Goal: Information Seeking & Learning: Learn about a topic

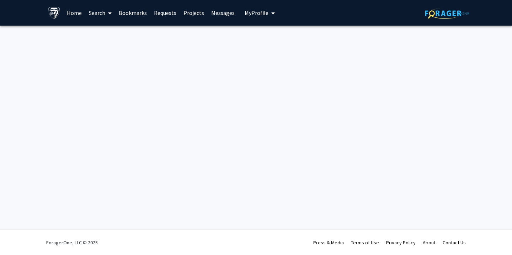
click at [73, 15] on link "Home" at bounding box center [74, 12] width 22 height 25
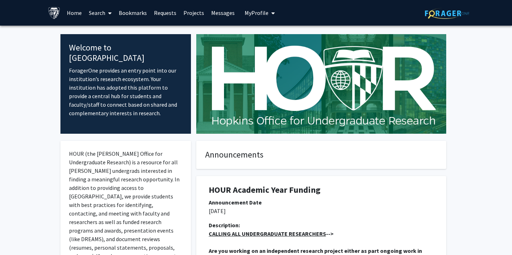
click at [106, 13] on span at bounding box center [108, 13] width 6 height 25
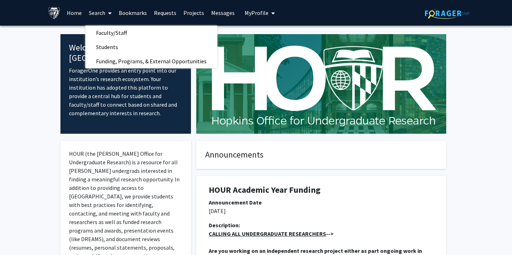
click at [186, 12] on link "Projects" at bounding box center [194, 12] width 28 height 25
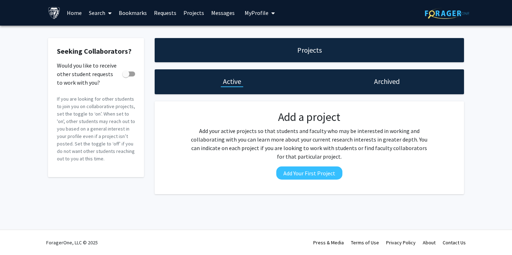
click at [375, 89] on div "Archived" at bounding box center [386, 81] width 155 height 25
click at [372, 78] on div "Archived" at bounding box center [387, 81] width 30 height 10
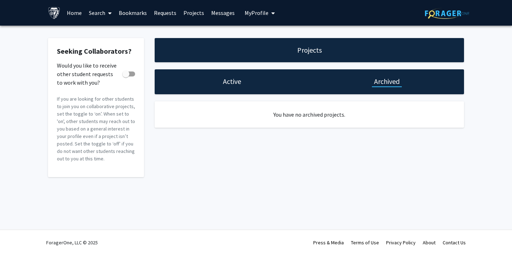
click at [245, 89] on div "Active" at bounding box center [232, 81] width 155 height 25
click at [233, 79] on h1 "Active" at bounding box center [232, 81] width 18 height 10
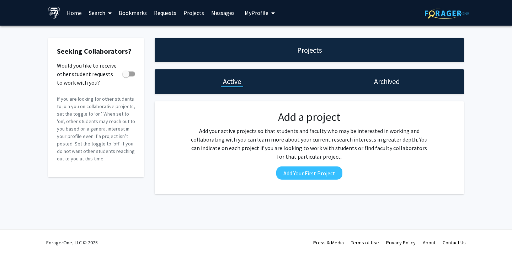
click at [159, 12] on link "Requests" at bounding box center [165, 12] width 30 height 25
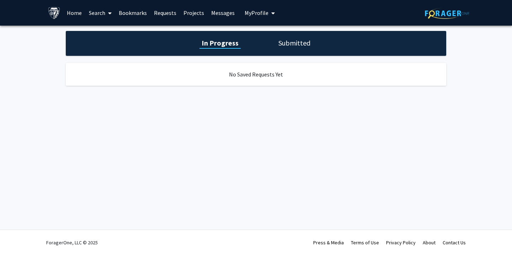
click at [301, 46] on h1 "Submitted" at bounding box center [294, 43] width 36 height 10
click at [91, 10] on link "Search" at bounding box center [100, 12] width 30 height 25
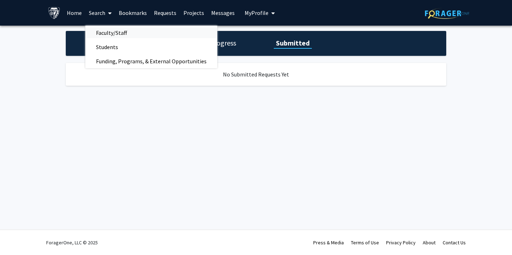
click at [107, 31] on span "Faculty/Staff" at bounding box center [111, 33] width 52 height 14
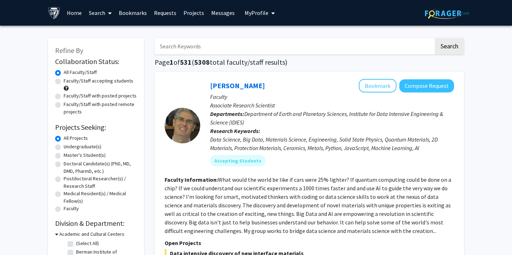
click at [79, 84] on label "Faculty/Staff accepting students" at bounding box center [99, 80] width 70 height 7
click at [68, 82] on input "Faculty/Staff accepting students" at bounding box center [66, 79] width 5 height 5
radio input "true"
click at [78, 82] on label "Faculty/Staff accepting students" at bounding box center [99, 80] width 70 height 7
click at [68, 82] on input "Faculty/Staff accepting students" at bounding box center [66, 79] width 5 height 5
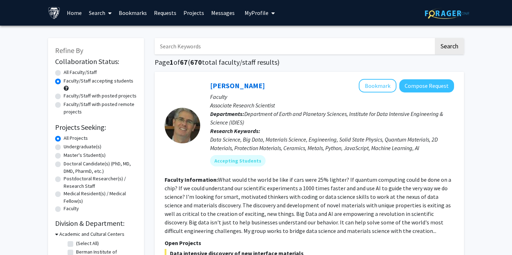
click at [64, 146] on label "Undergraduate(s)" at bounding box center [83, 146] width 38 height 7
click at [64, 146] on input "Undergraduate(s)" at bounding box center [66, 145] width 5 height 5
radio input "true"
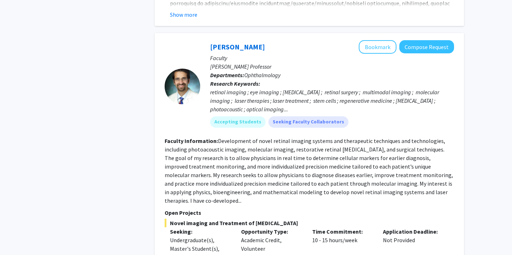
scroll to position [2021, 0]
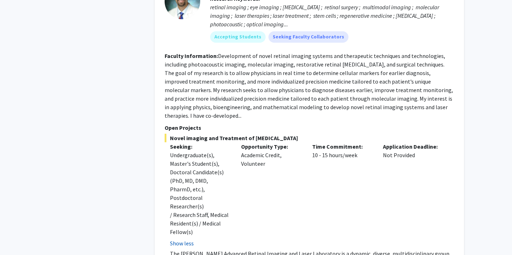
scroll to position [2107, 0]
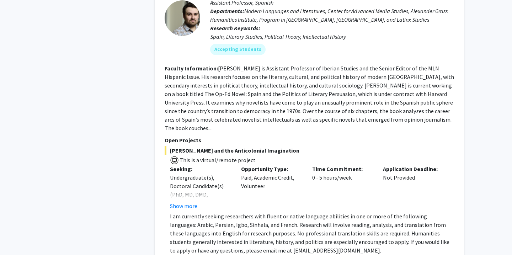
scroll to position [2486, 0]
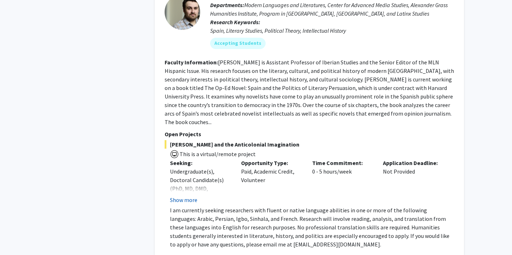
click at [178, 196] on button "Show more" at bounding box center [183, 200] width 27 height 9
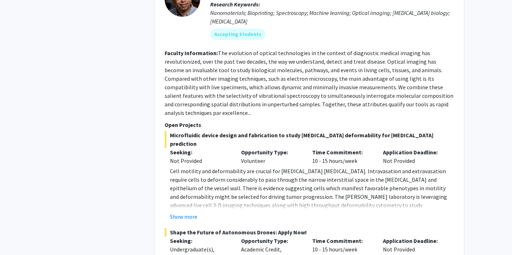
scroll to position [3119, 0]
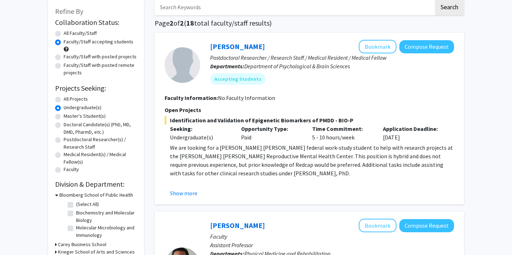
scroll to position [41, 0]
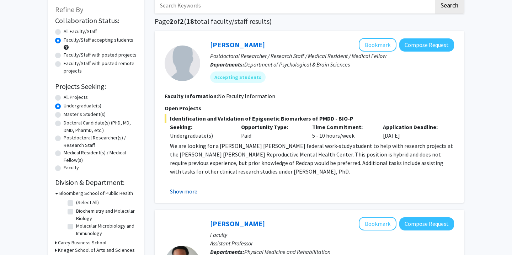
click at [187, 194] on button "Show more" at bounding box center [183, 191] width 27 height 9
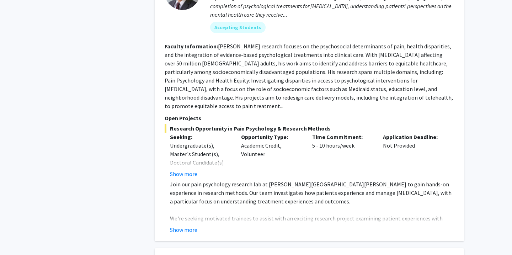
scroll to position [409, 0]
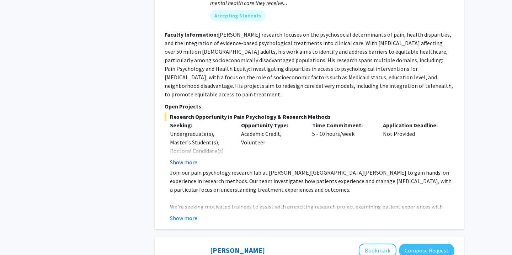
click at [186, 158] on button "Show more" at bounding box center [183, 162] width 27 height 9
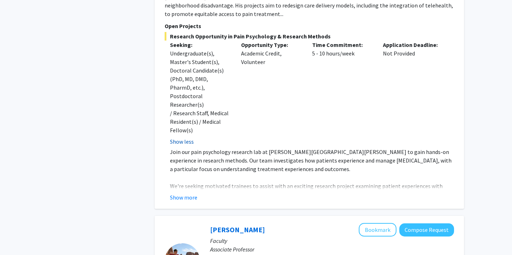
scroll to position [502, 0]
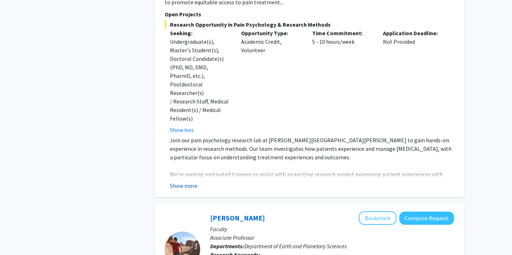
click at [189, 181] on button "Show more" at bounding box center [183, 185] width 27 height 9
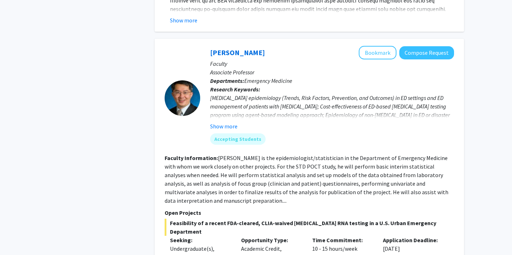
scroll to position [1060, 0]
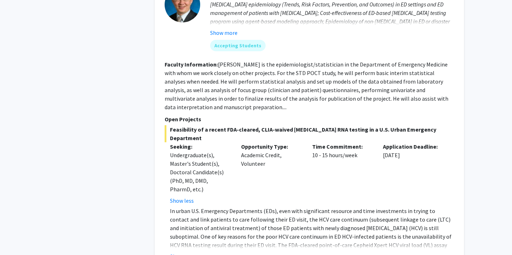
scroll to position [1160, 0]
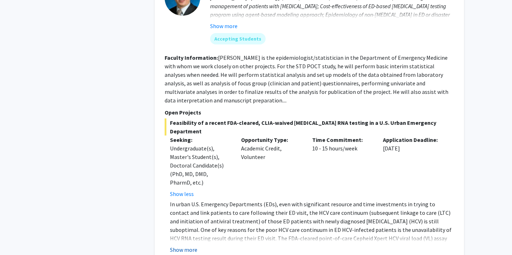
click at [183, 245] on button "Show more" at bounding box center [183, 249] width 27 height 9
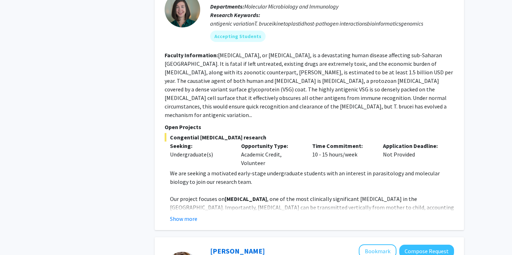
scroll to position [1579, 0]
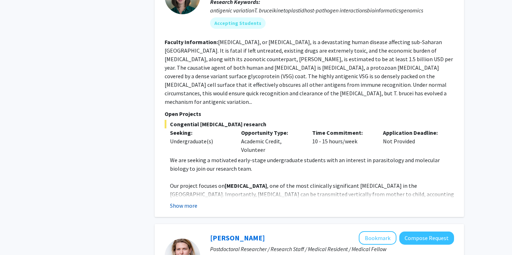
click at [186, 201] on button "Show more" at bounding box center [183, 205] width 27 height 9
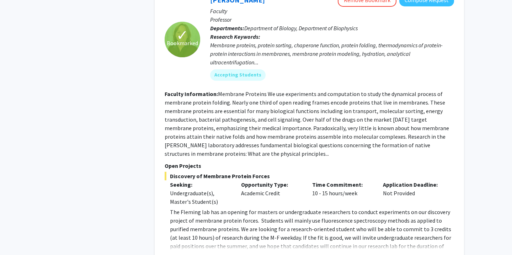
scroll to position [2443, 0]
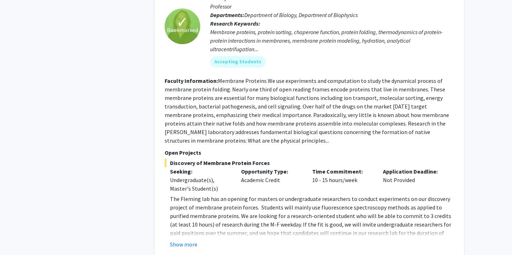
click at [186, 195] on p "The Fleming lab has an opening for masters or undergraduate researchers to cond…" at bounding box center [312, 225] width 284 height 60
click at [187, 240] on button "Show more" at bounding box center [183, 244] width 27 height 9
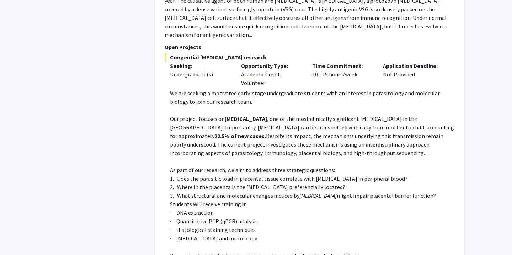
scroll to position [1647, 0]
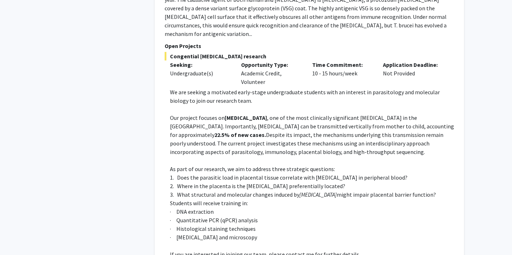
click at [207, 225] on span "· Histological staining techniques" at bounding box center [213, 228] width 86 height 7
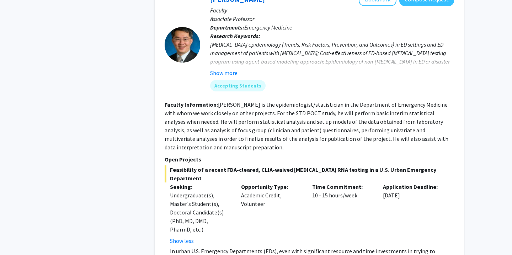
scroll to position [1113, 0]
click at [219, 68] on button "Show more" at bounding box center [223, 72] width 27 height 9
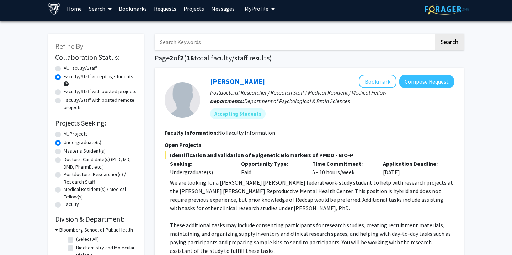
scroll to position [0, 0]
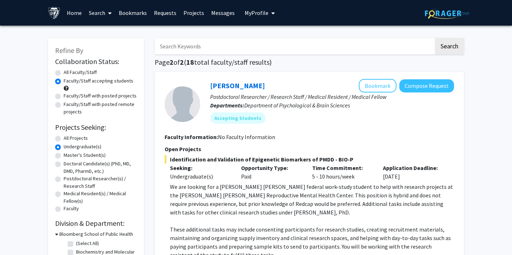
click at [88, 61] on h2 "Collaboration Status:" at bounding box center [96, 61] width 82 height 9
click at [84, 70] on label "All Faculty/Staff" at bounding box center [80, 72] width 33 height 7
click at [68, 70] on input "All Faculty/Staff" at bounding box center [66, 71] width 5 height 5
radio input "true"
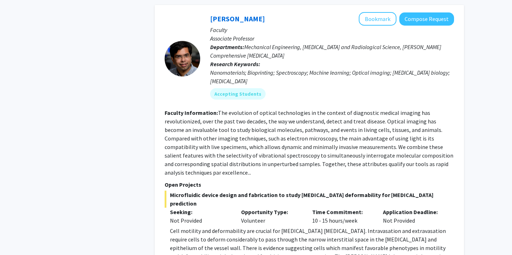
scroll to position [3051, 0]
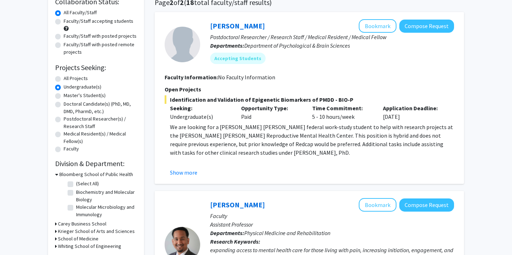
scroll to position [72, 0]
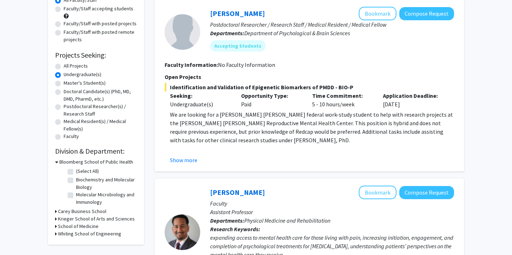
click at [64, 225] on h3 "School of Medicine" at bounding box center [78, 226] width 41 height 7
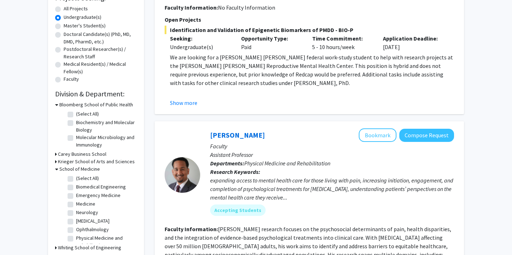
scroll to position [132, 0]
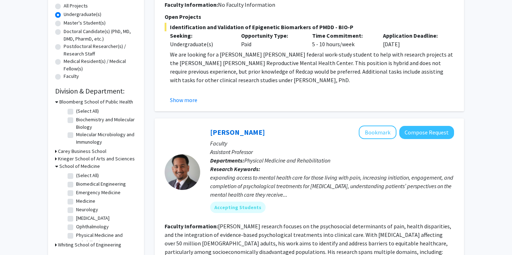
click at [76, 176] on label "(Select All)" at bounding box center [87, 175] width 23 height 7
click at [76, 176] on input "(Select All)" at bounding box center [78, 174] width 5 height 5
checkbox input "true"
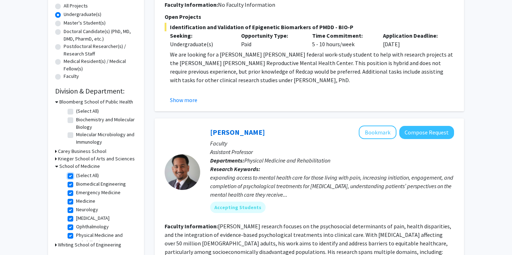
checkbox input "true"
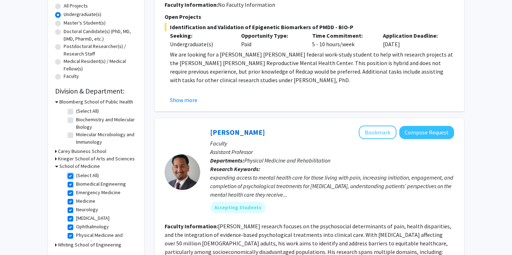
checkbox input "true"
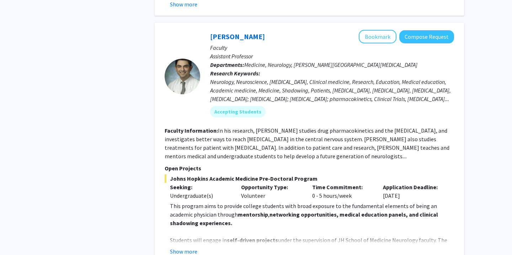
scroll to position [1370, 0]
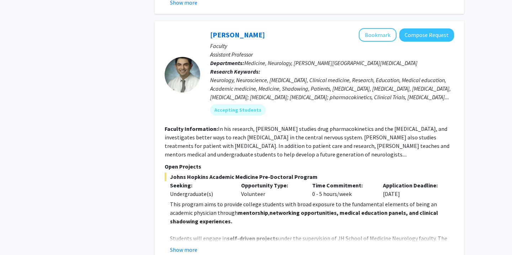
click at [187, 234] on p "Students will engage in self-driven projects under the supervision of JH School…" at bounding box center [312, 247] width 284 height 26
click at [187, 245] on button "Show more" at bounding box center [183, 249] width 27 height 9
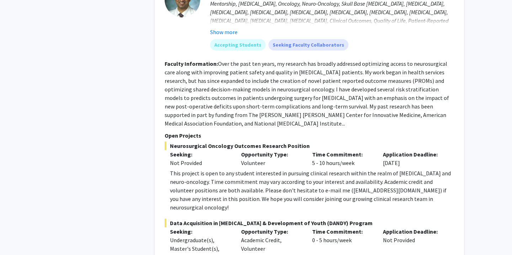
scroll to position [2601, 0]
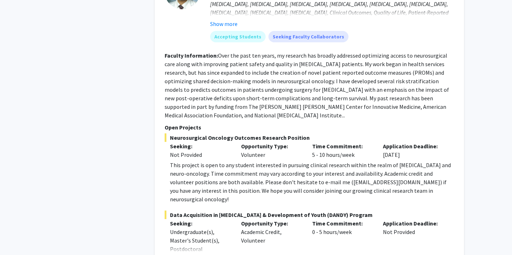
click at [184, 255] on button "Show more" at bounding box center [183, 260] width 27 height 9
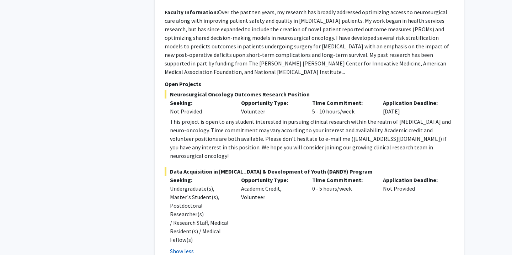
scroll to position [2646, 0]
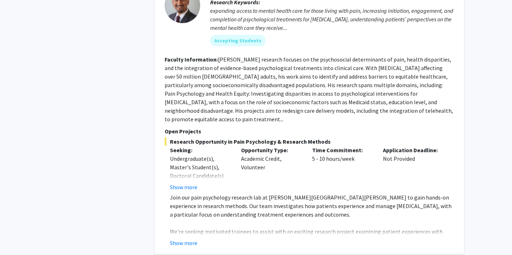
scroll to position [2256, 0]
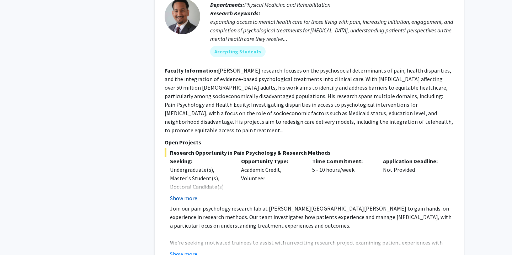
click at [197, 194] on button "Show more" at bounding box center [183, 198] width 27 height 9
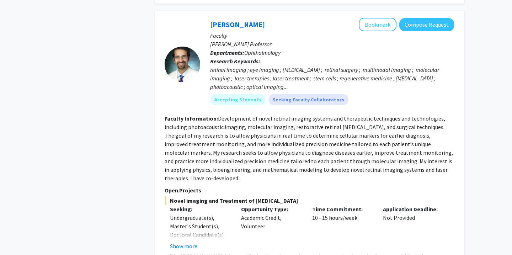
scroll to position [765, 0]
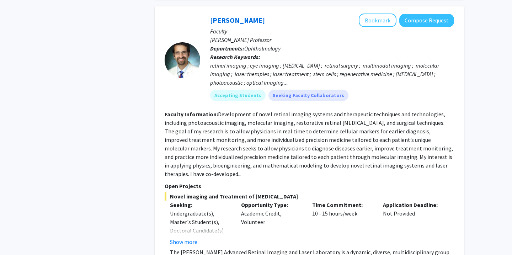
click at [189, 211] on fg-read-more "Undergraduate(s), Master's Student(s), Doctoral Candidate(s) (PhD, MD, DMD, Pha…" at bounding box center [200, 227] width 60 height 37
click at [187, 238] on button "Show more" at bounding box center [183, 242] width 27 height 9
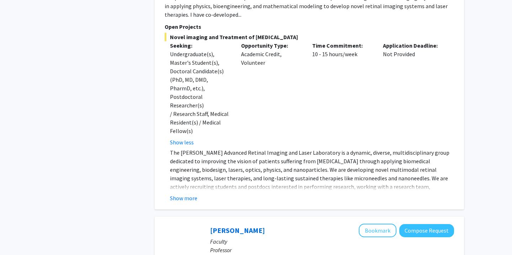
scroll to position [937, 0]
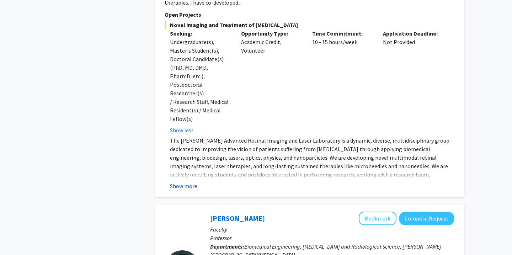
click at [192, 182] on button "Show more" at bounding box center [183, 186] width 27 height 9
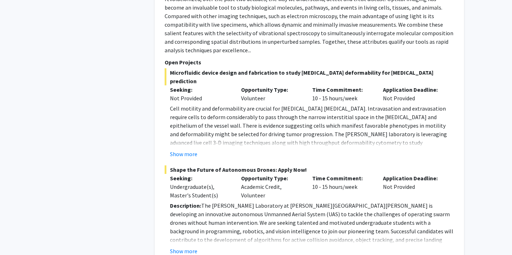
scroll to position [503, 0]
click at [174, 238] on div "[PERSON_NAME] Bookmark Compose Request Faculty Associate Professor Departments:…" at bounding box center [309, 72] width 309 height 380
click at [176, 227] on fg-read-more "Description: The [PERSON_NAME] Laboratory at [PERSON_NAME][GEOGRAPHIC_DATA][PER…" at bounding box center [310, 228] width 290 height 54
click at [176, 246] on button "Show more" at bounding box center [183, 250] width 27 height 9
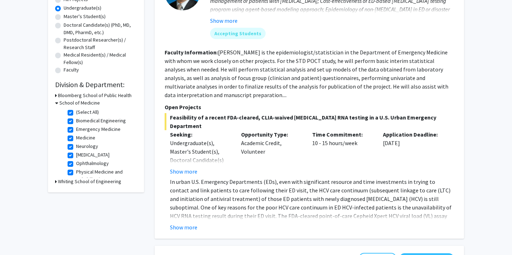
scroll to position [139, 0]
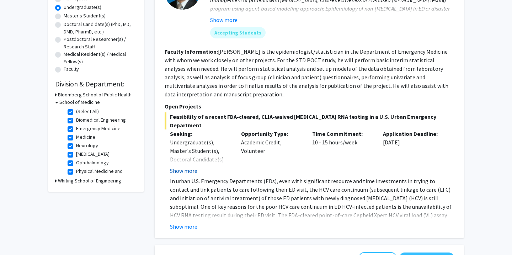
click at [182, 166] on button "Show more" at bounding box center [183, 170] width 27 height 9
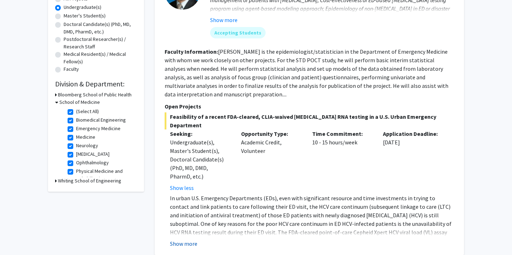
click at [185, 239] on button "Show more" at bounding box center [183, 243] width 27 height 9
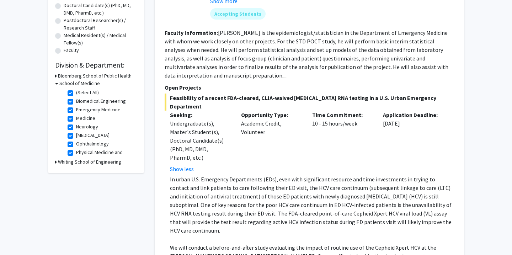
scroll to position [153, 0]
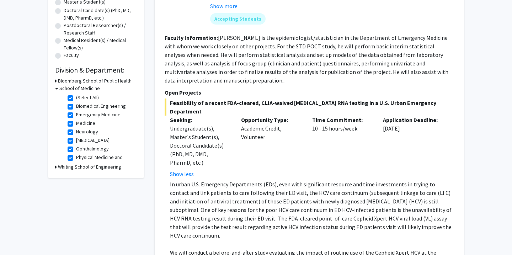
drag, startPoint x: 180, startPoint y: 105, endPoint x: 254, endPoint y: 109, distance: 74.1
click at [254, 109] on div "Feasibility of a recent FDA-cleared, CLIA-waived [MEDICAL_DATA] RNA testing in …" at bounding box center [310, 218] width 290 height 238
click at [245, 100] on span "Feasibility of a recent FDA-cleared, CLIA-waived [MEDICAL_DATA] RNA testing in …" at bounding box center [310, 107] width 290 height 17
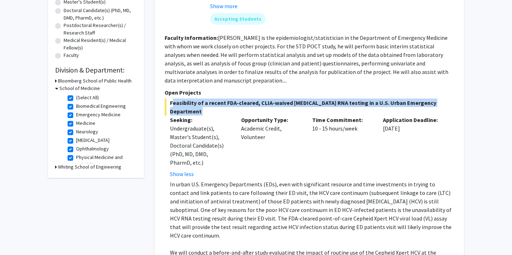
click at [245, 100] on span "Feasibility of a recent FDA-cleared, CLIA-waived [MEDICAL_DATA] RNA testing in …" at bounding box center [310, 107] width 290 height 17
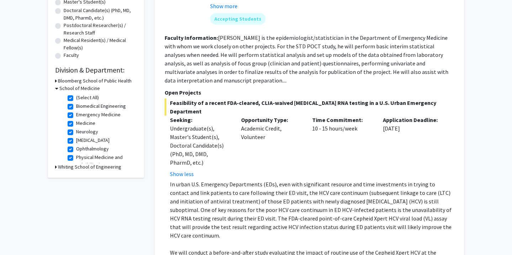
click at [241, 116] on p "Opportunity Type:" at bounding box center [271, 120] width 60 height 9
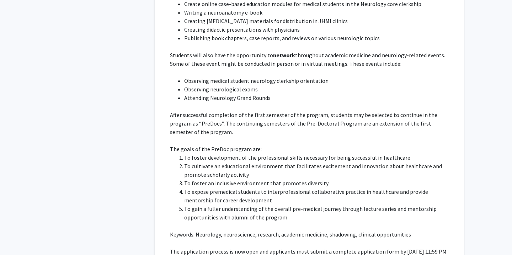
scroll to position [2060, 0]
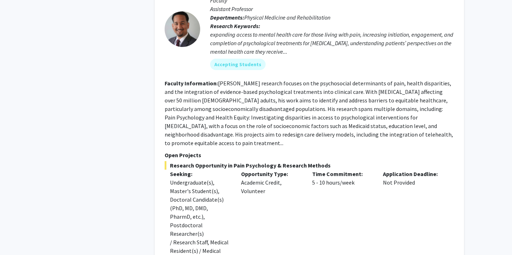
scroll to position [2673, 0]
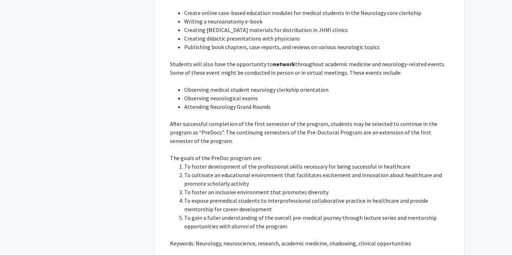
scroll to position [2049, 0]
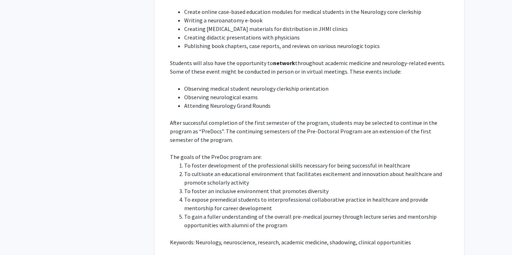
drag, startPoint x: 169, startPoint y: 202, endPoint x: 197, endPoint y: 208, distance: 28.8
click at [197, 208] on fg-read-more "This program aims to provide college students with broad exposure to the fundam…" at bounding box center [310, 115] width 290 height 353
drag, startPoint x: 202, startPoint y: 208, endPoint x: 160, endPoint y: 200, distance: 42.8
click at [160, 200] on div "[PERSON_NAME] Bookmark Compose Request Faculty Assistant Professor Departments:…" at bounding box center [309, 29] width 309 height 539
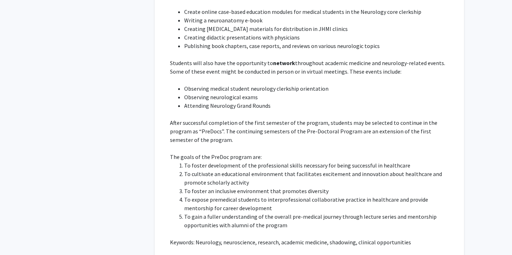
copy p "[URL][DOMAIN_NAME]"
click at [354, 153] on p "The goals of the PreDoc program are:" at bounding box center [312, 157] width 284 height 9
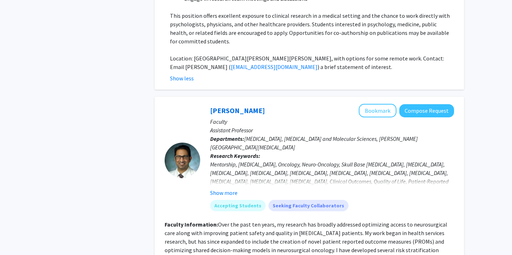
scroll to position [3038, 0]
click at [229, 188] on button "Show more" at bounding box center [223, 192] width 27 height 9
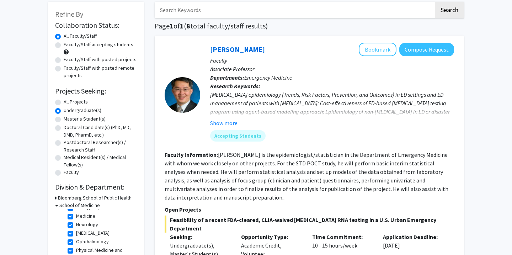
scroll to position [37, 0]
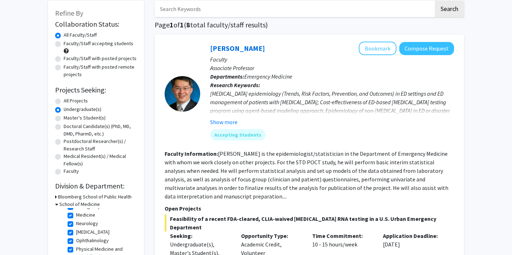
click at [226, 126] on button "Show more" at bounding box center [223, 122] width 27 height 9
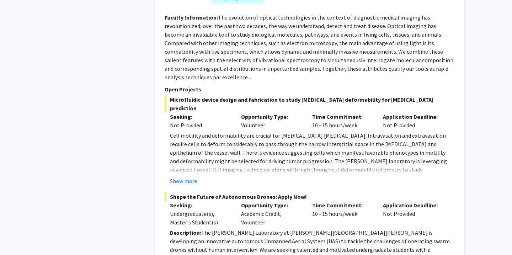
scroll to position [603, 0]
click at [192, 146] on p "Cell motility and deformability are crucial for [MEDICAL_DATA] [MEDICAL_DATA]. …" at bounding box center [312, 156] width 284 height 51
click at [188, 176] on button "Show more" at bounding box center [183, 180] width 27 height 9
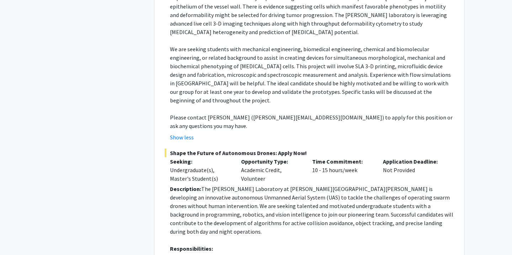
scroll to position [750, 0]
